Goal: Information Seeking & Learning: Learn about a topic

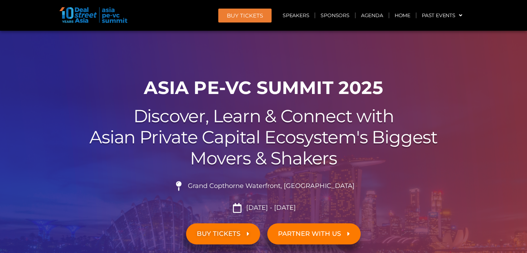
click at [216, 100] on div "00 Days 00 Hours 00 Minutes 00 Seconds ASIA PE-VC Summit 2025 Discover, Learn &…" at bounding box center [264, 186] width 408 height 224
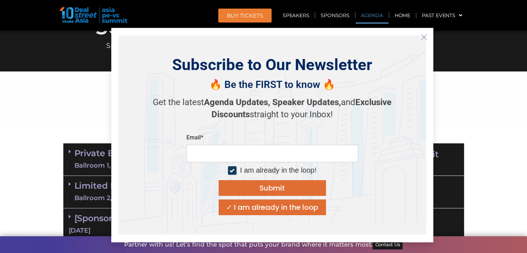
scroll to position [358, 0]
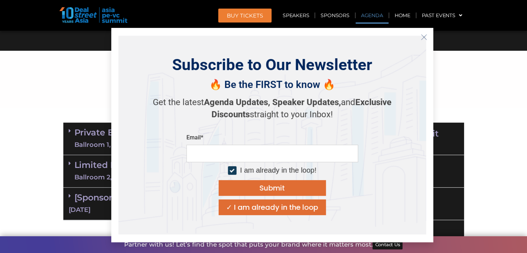
click at [423, 38] on icon "Close" at bounding box center [424, 37] width 6 height 6
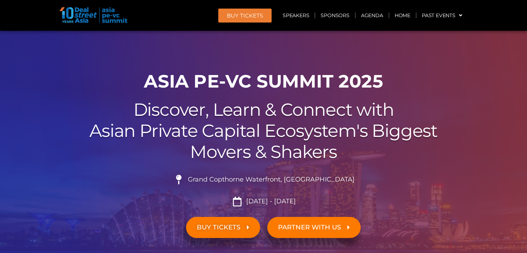
scroll to position [0, 0]
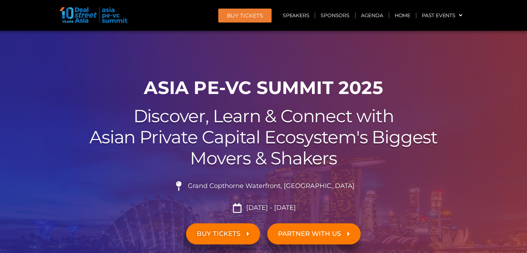
click at [318, 131] on h2 "Discover, Learn & Connect with Asian Private Capital Ecosystem's Biggest Movers…" at bounding box center [263, 137] width 401 height 63
click at [334, 14] on link "Sponsors" at bounding box center [334, 15] width 39 height 16
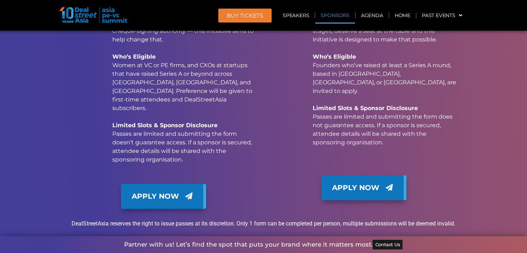
scroll to position [6394, 0]
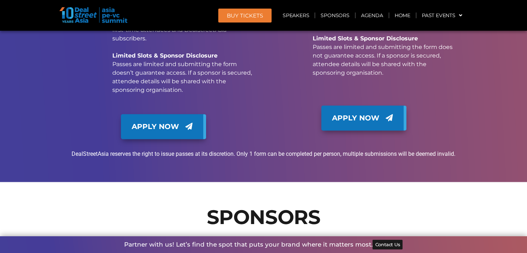
drag, startPoint x: 476, startPoint y: 136, endPoint x: 477, endPoint y: 131, distance: 5.1
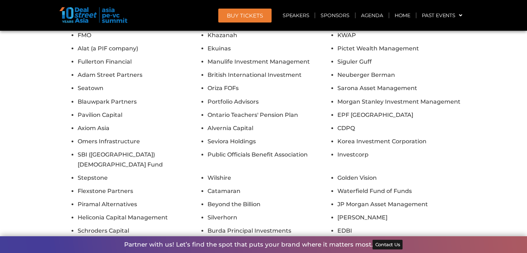
scroll to position [5536, 0]
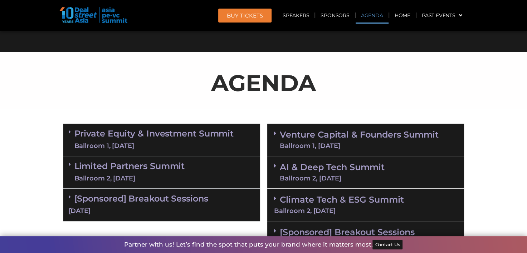
scroll to position [358, 0]
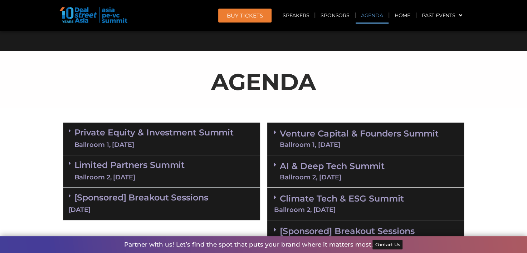
click at [170, 137] on link "Private Equity & Investment Summit Ballroom 1, [DATE]" at bounding box center [153, 138] width 159 height 21
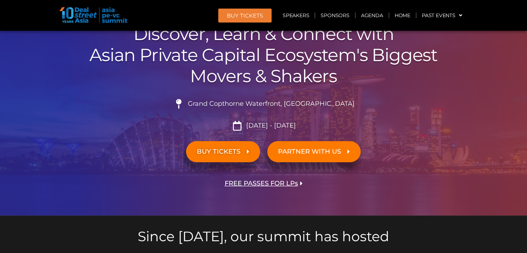
scroll to position [0, 0]
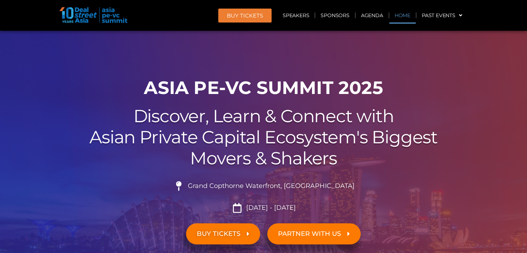
click at [398, 16] on link "Home" at bounding box center [402, 15] width 26 height 16
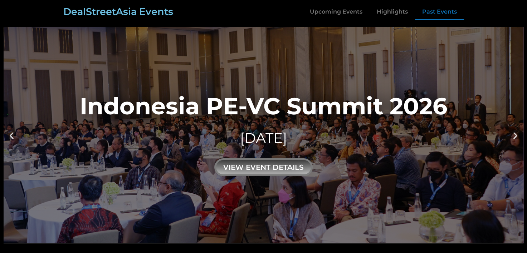
click at [430, 10] on link "Past Events" at bounding box center [439, 12] width 49 height 16
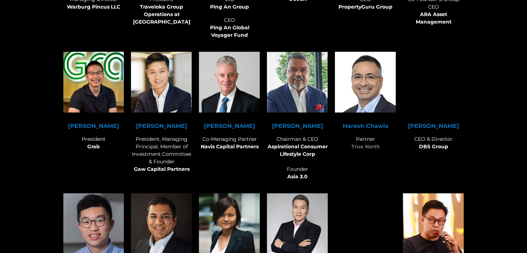
scroll to position [4882, 0]
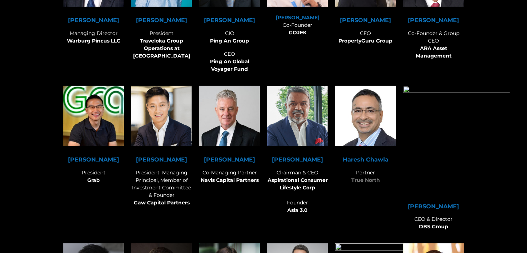
click at [511, 109] on section "Ming Maa President Grab Kenneth Gaw President, Managing Principal, Member of In…" at bounding box center [264, 161] width 520 height 158
